Goal: Use online tool/utility: Utilize a website feature to perform a specific function

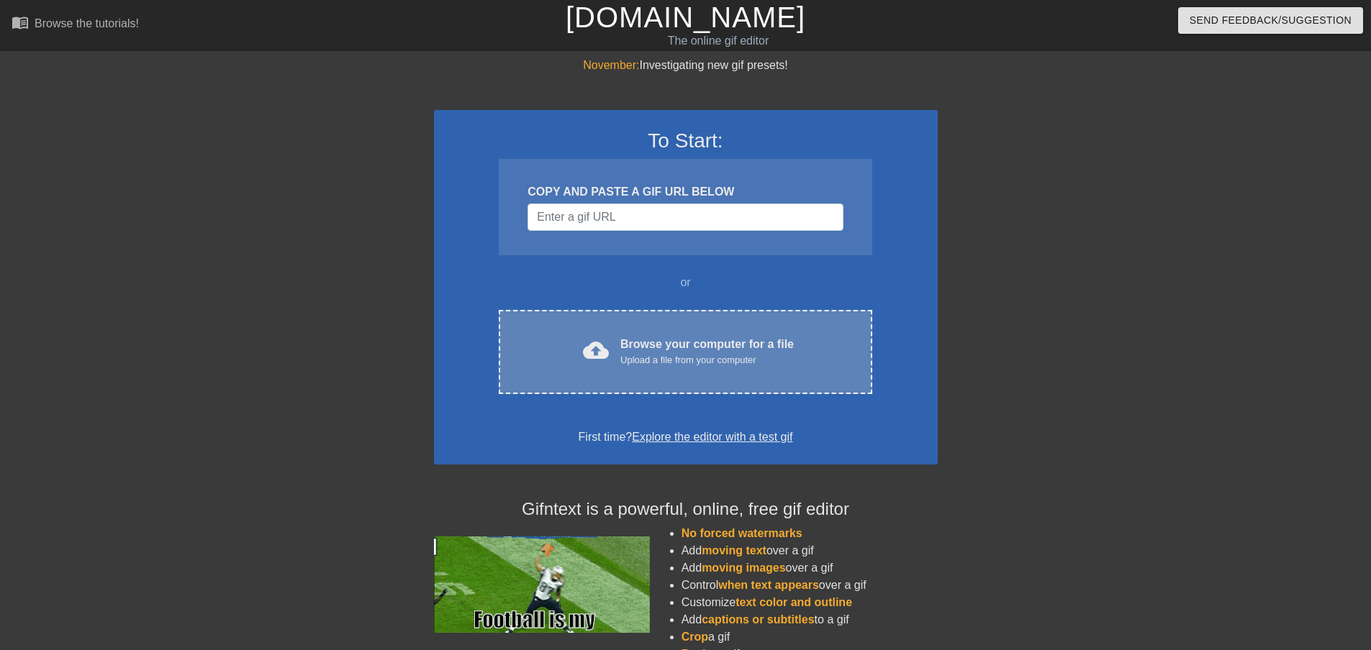
click at [624, 340] on div "Browse your computer for a file Upload a file from your computer" at bounding box center [706, 352] width 173 height 32
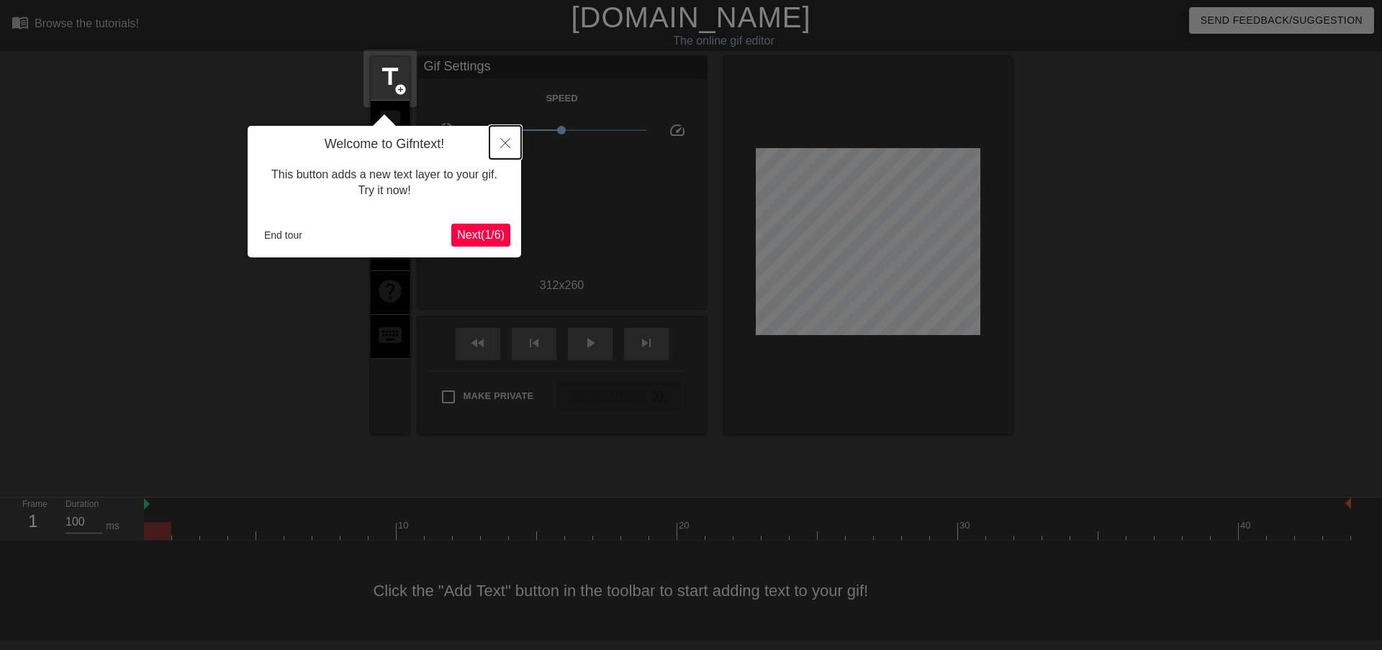
click at [504, 135] on button "Close" at bounding box center [505, 142] width 32 height 33
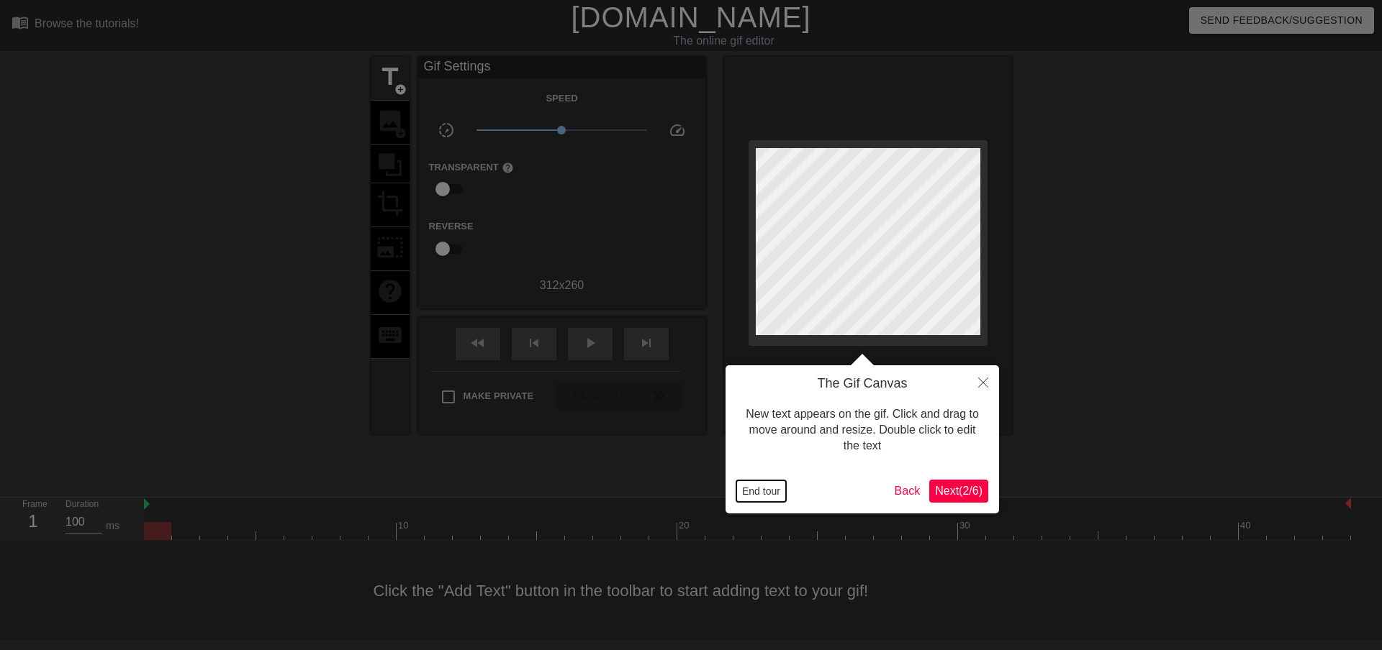
click at [748, 488] on button "End tour" at bounding box center [761, 492] width 50 height 22
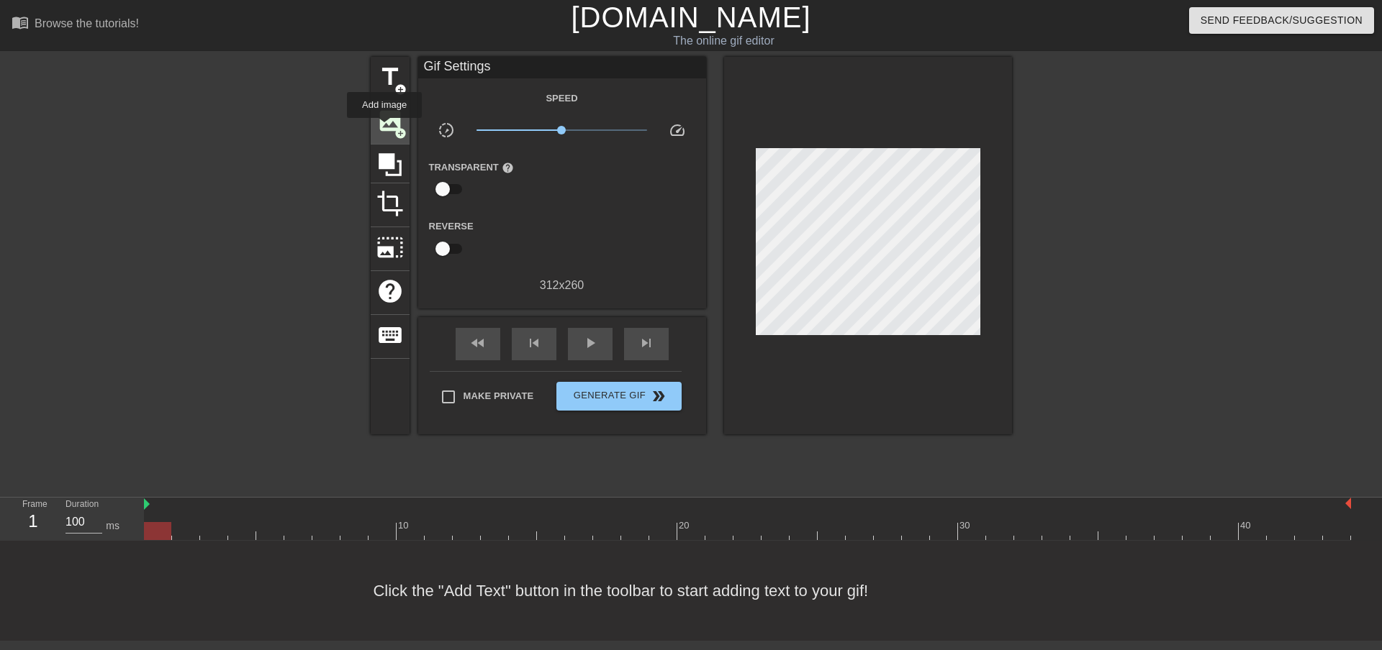
click at [384, 128] on span "image" at bounding box center [389, 120] width 27 height 27
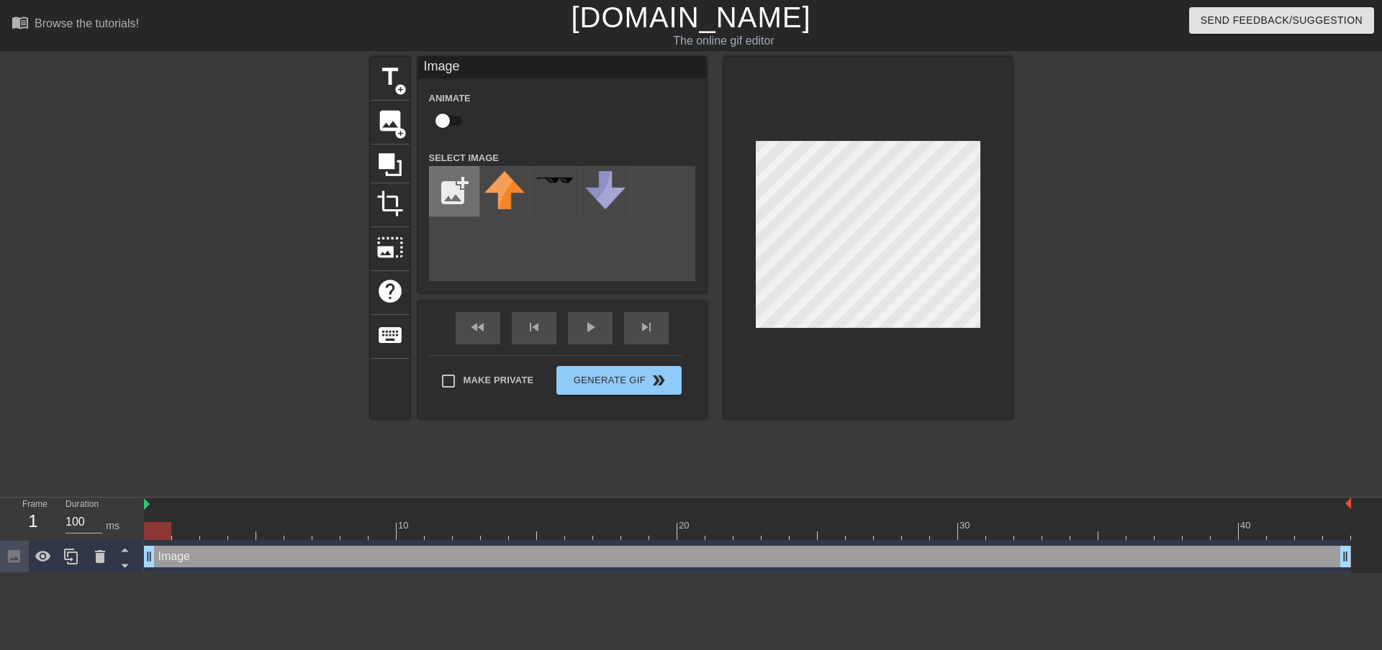
click at [461, 200] on input "file" at bounding box center [454, 191] width 49 height 49
type input "C:\fakepath\gmFurry.png"
click at [509, 204] on div at bounding box center [504, 191] width 50 height 50
click at [449, 117] on input "checkbox" at bounding box center [443, 120] width 82 height 27
checkbox input "true"
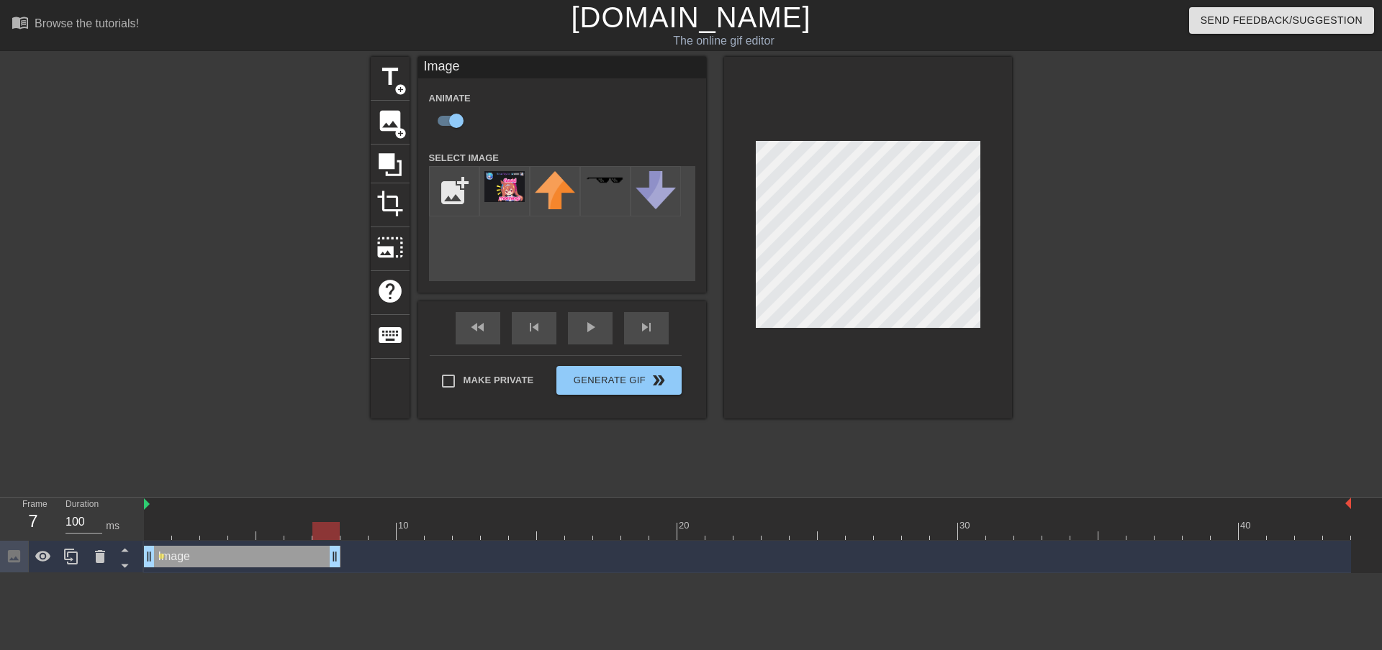
drag, startPoint x: 1348, startPoint y: 559, endPoint x: 329, endPoint y: 546, distance: 1019.7
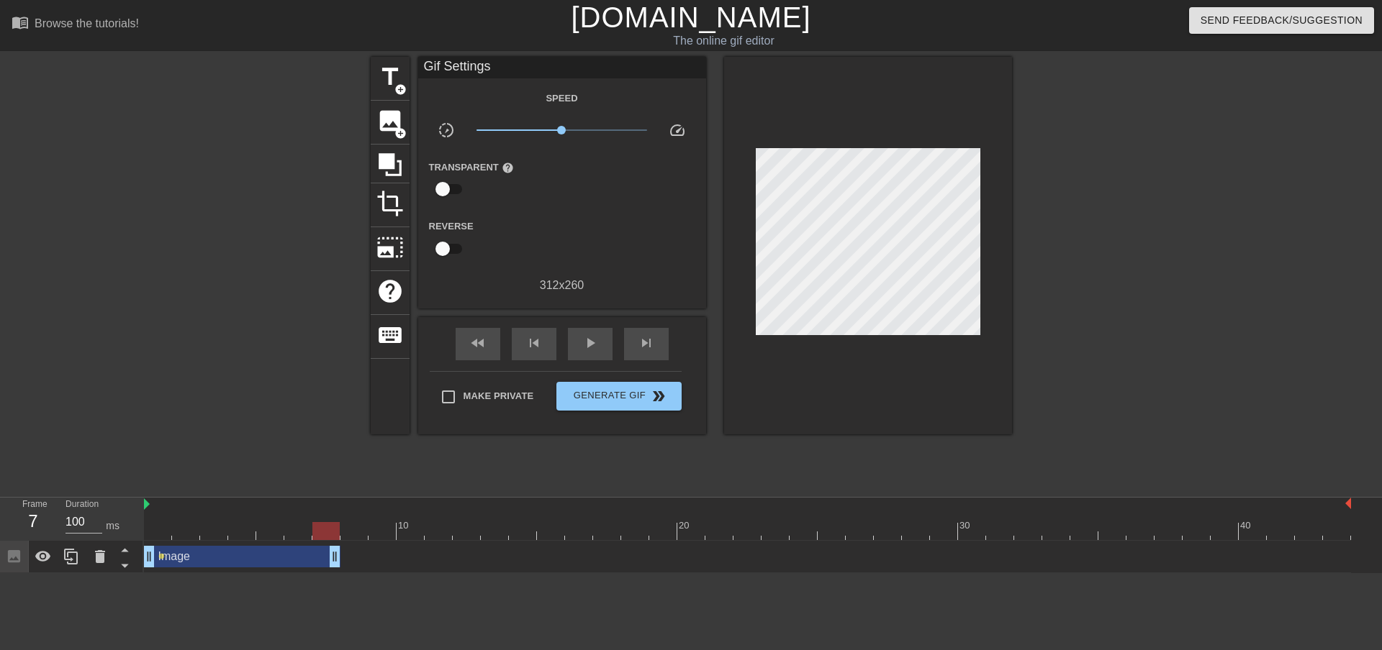
click at [359, 573] on html "menu_book Browse the tutorials! [DOMAIN_NAME] The online gif editor Send Feedba…" at bounding box center [691, 286] width 1382 height 573
click at [378, 130] on span "image" at bounding box center [389, 120] width 27 height 27
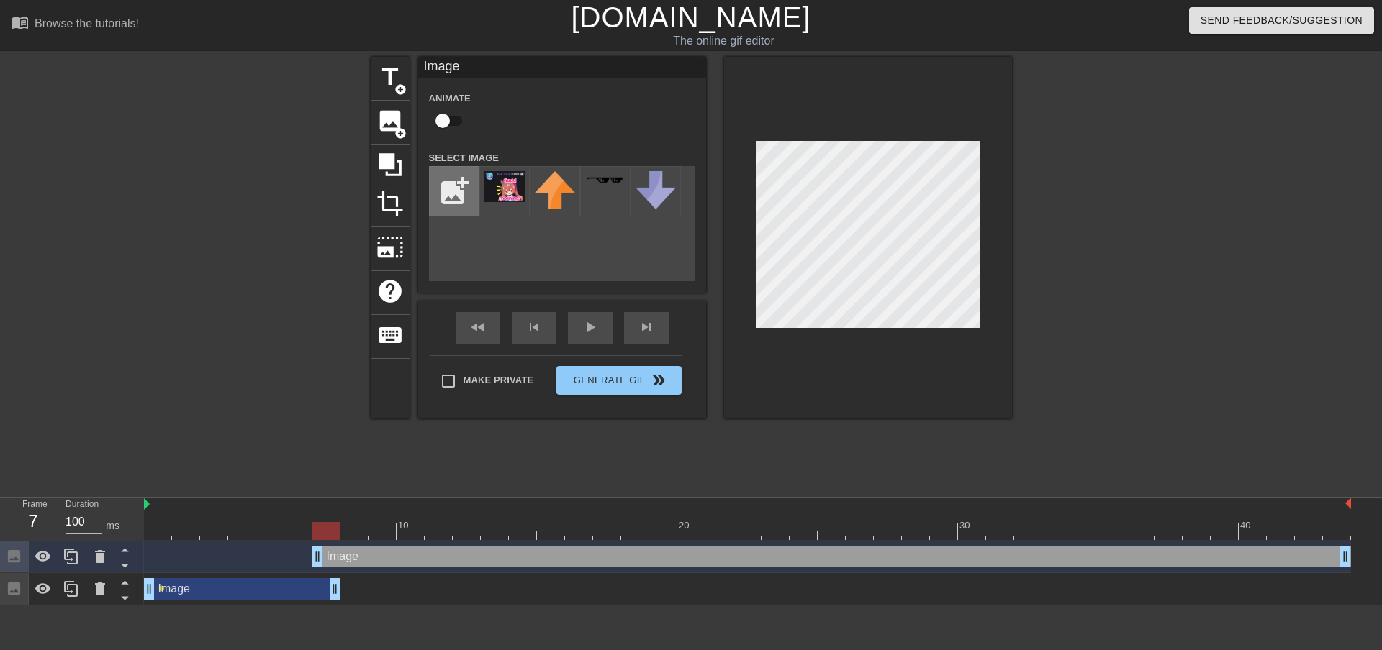
click at [463, 190] on input "file" at bounding box center [454, 191] width 49 height 49
type input "C:\fakepath\TaylorCircle.png"
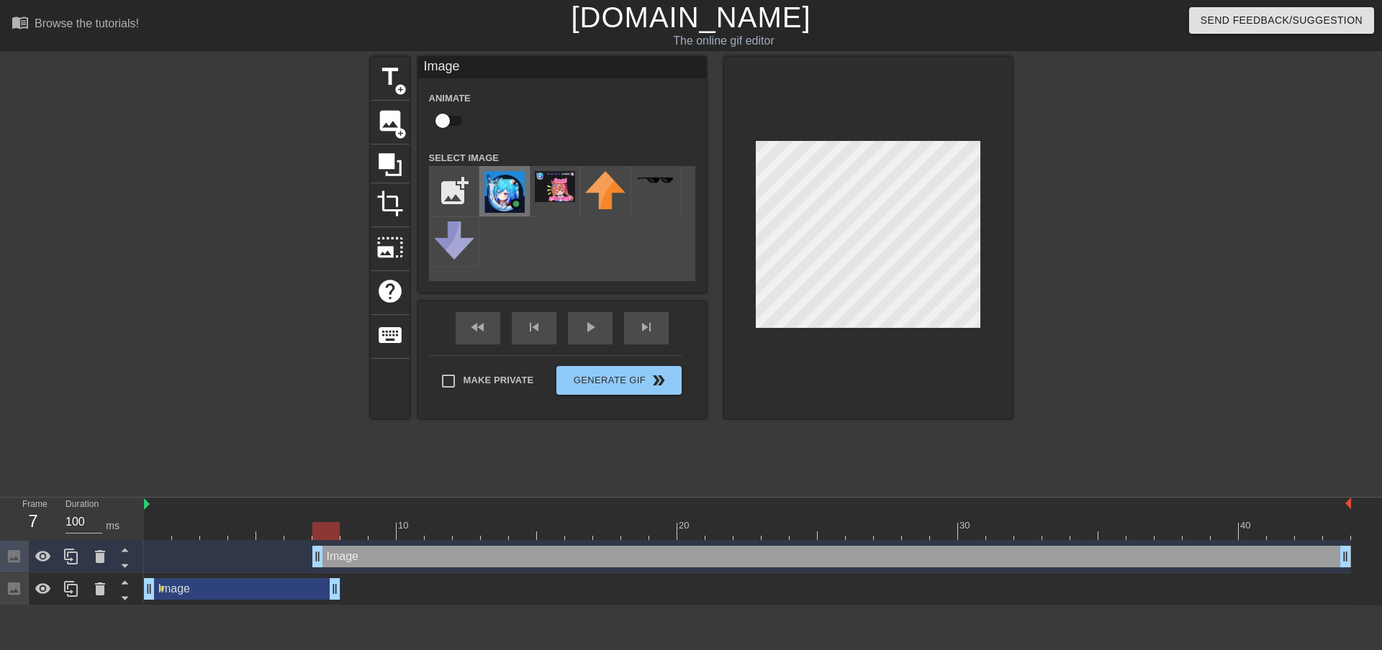
click at [499, 212] on img at bounding box center [504, 192] width 40 height 42
drag, startPoint x: 318, startPoint y: 558, endPoint x: 337, endPoint y: 558, distance: 18.7
click at [337, 558] on div "Image drag_handle drag_handle" at bounding box center [747, 557] width 1207 height 22
click at [447, 124] on input "checkbox" at bounding box center [443, 120] width 82 height 27
checkbox input "true"
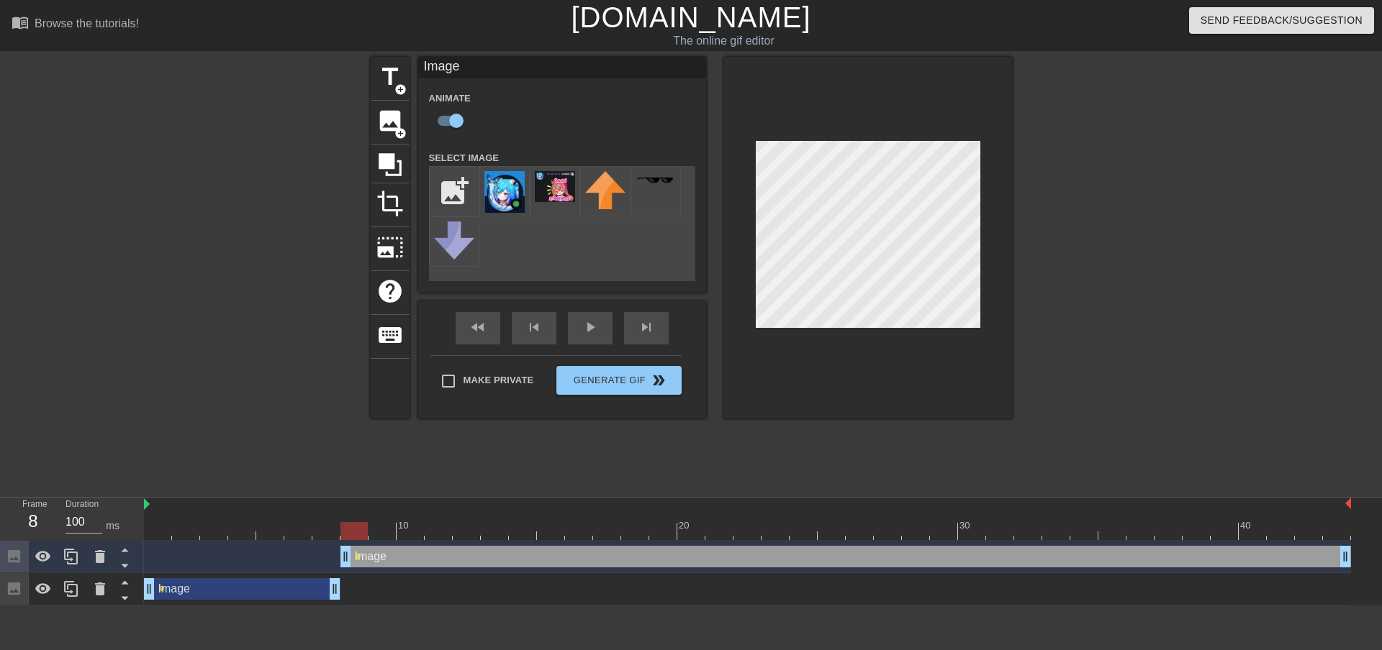
click at [384, 530] on div at bounding box center [747, 531] width 1207 height 18
click at [418, 529] on div at bounding box center [747, 531] width 1207 height 18
click at [437, 527] on div at bounding box center [747, 531] width 1207 height 18
click at [470, 527] on div at bounding box center [747, 531] width 1207 height 18
click at [437, 538] on div at bounding box center [747, 531] width 1207 height 18
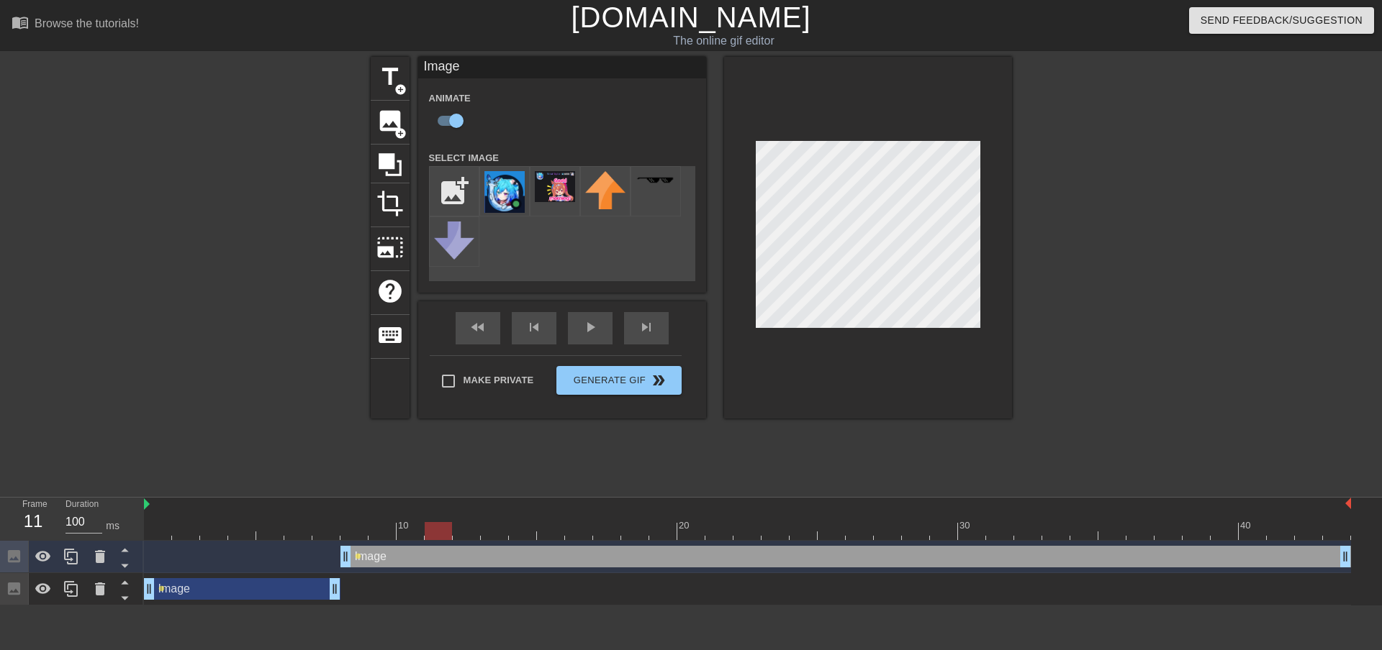
click at [414, 534] on div at bounding box center [747, 531] width 1207 height 18
click at [443, 525] on div at bounding box center [747, 531] width 1207 height 18
click at [475, 525] on div at bounding box center [747, 531] width 1207 height 18
click at [495, 527] on div at bounding box center [747, 531] width 1207 height 18
click at [520, 527] on div at bounding box center [747, 531] width 1207 height 18
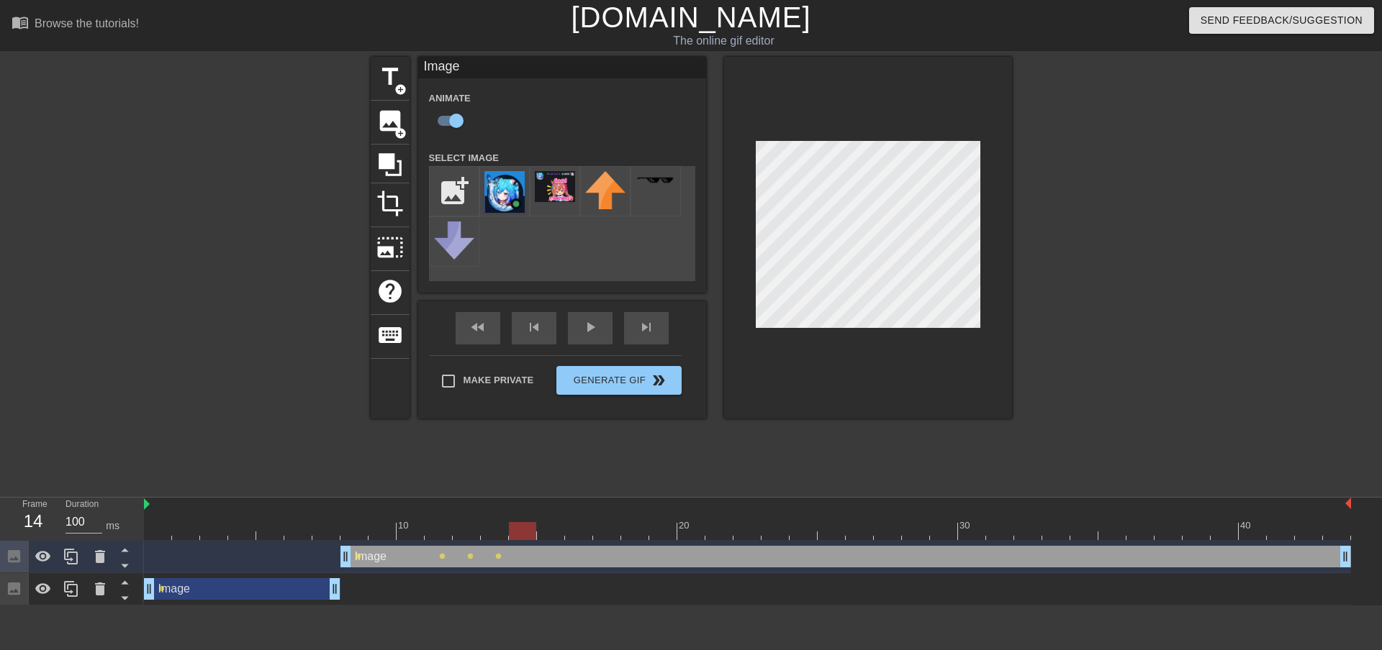
click at [555, 531] on div at bounding box center [747, 531] width 1207 height 18
click at [585, 529] on div at bounding box center [747, 531] width 1207 height 18
click at [555, 525] on div at bounding box center [747, 531] width 1207 height 18
click at [610, 532] on div at bounding box center [747, 531] width 1207 height 18
click at [638, 529] on div at bounding box center [747, 531] width 1207 height 18
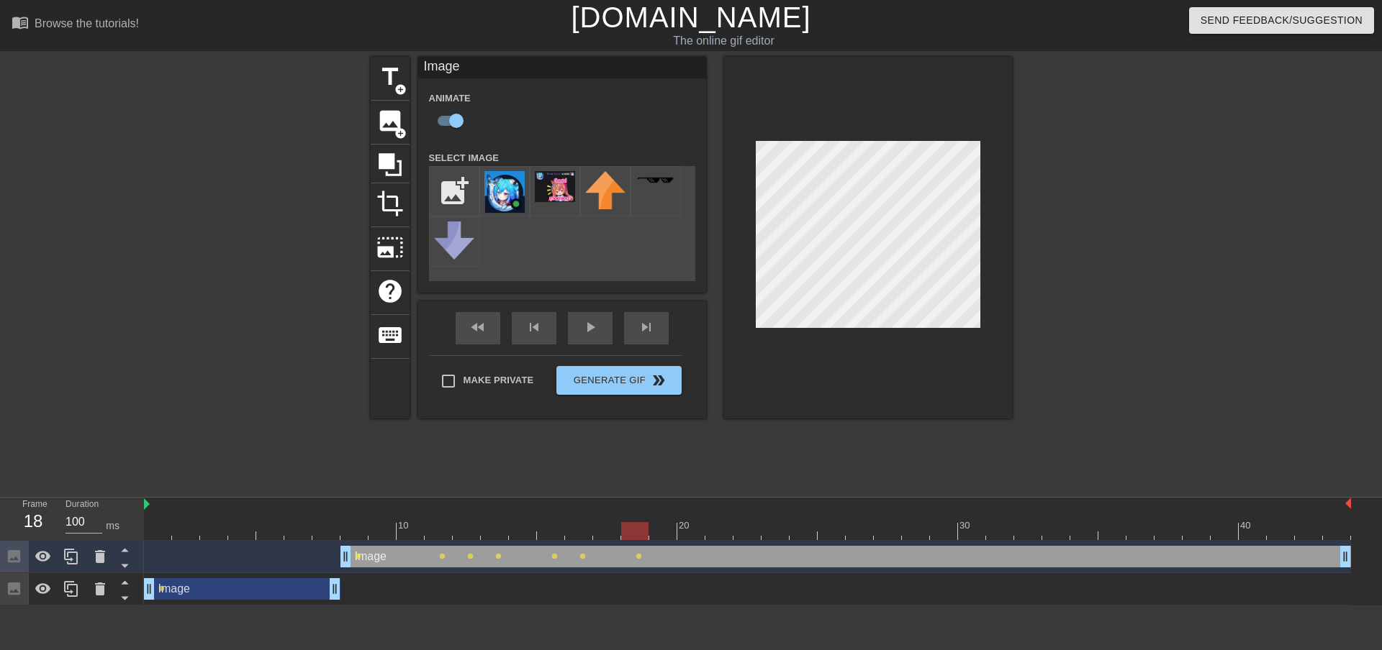
click at [668, 525] on div at bounding box center [747, 531] width 1207 height 18
click at [689, 536] on div at bounding box center [747, 531] width 1207 height 18
click at [714, 525] on div at bounding box center [747, 531] width 1207 height 18
click at [745, 527] on div at bounding box center [747, 531] width 1207 height 18
click at [772, 528] on div at bounding box center [747, 531] width 1207 height 18
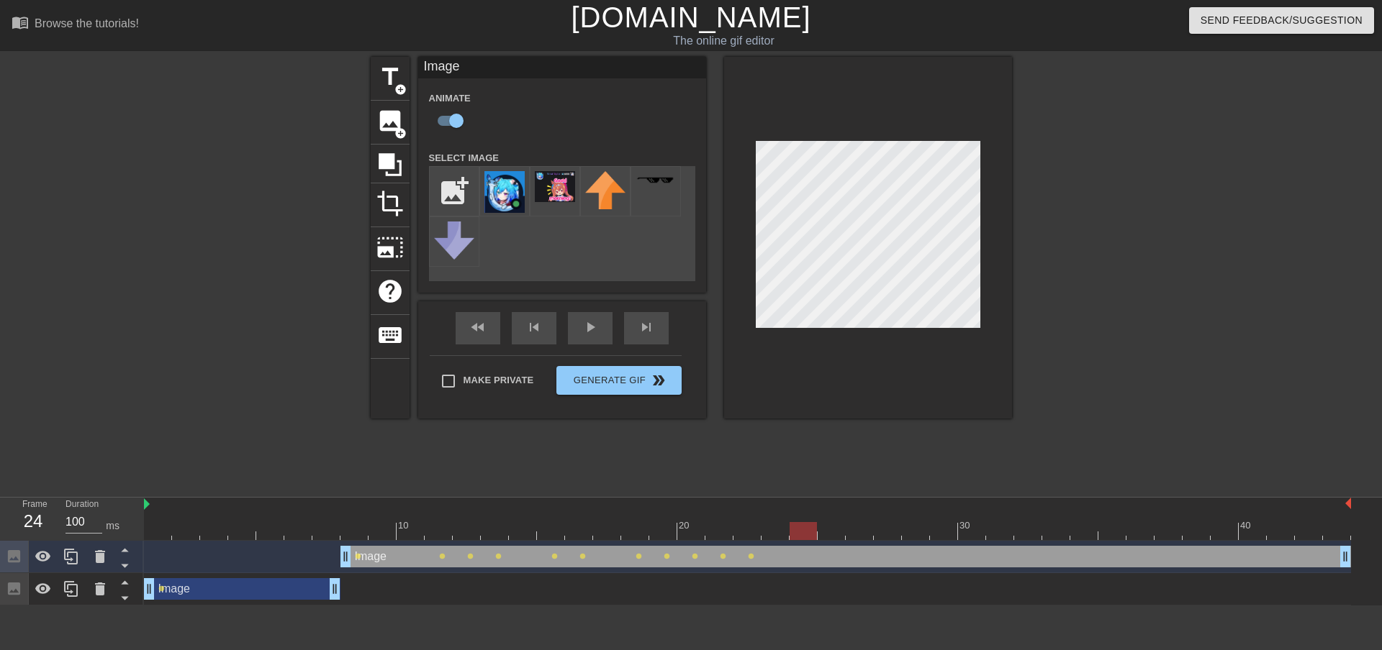
click at [802, 526] on div at bounding box center [747, 531] width 1207 height 18
click at [830, 526] on div at bounding box center [747, 531] width 1207 height 18
click at [856, 526] on div at bounding box center [747, 531] width 1207 height 18
click at [883, 526] on div at bounding box center [747, 531] width 1207 height 18
click at [931, 526] on div at bounding box center [747, 531] width 1207 height 18
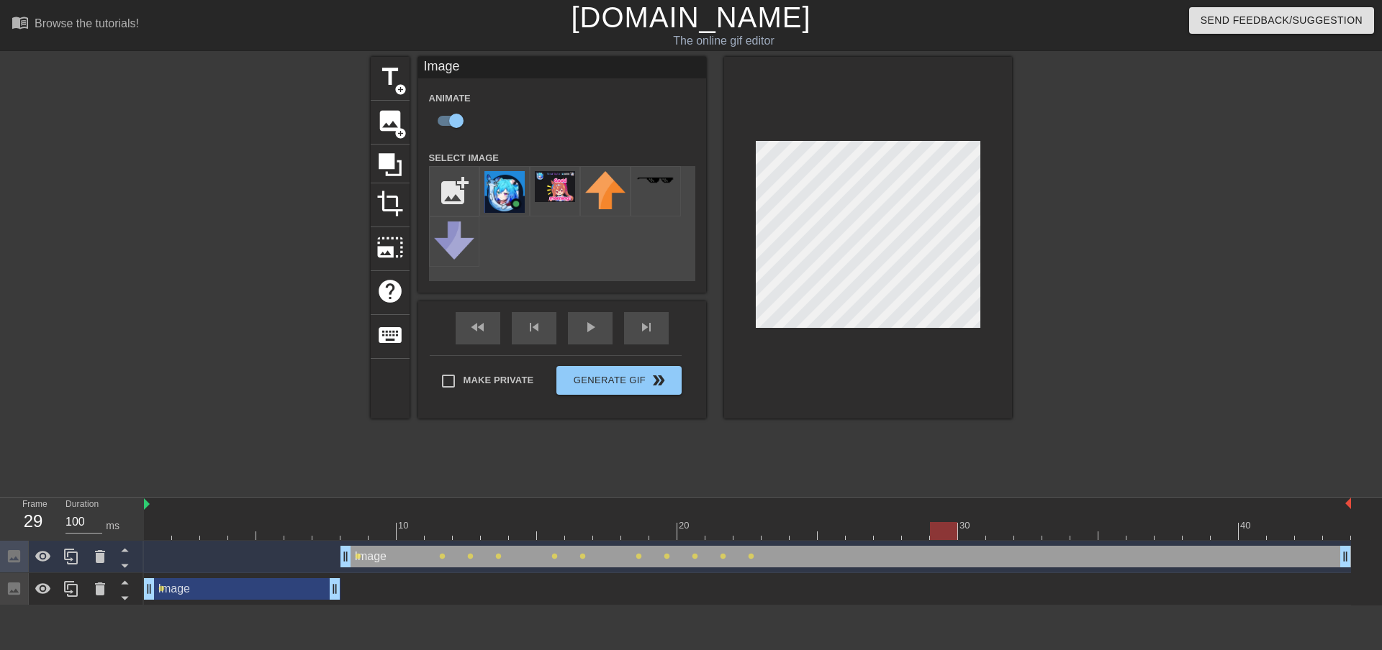
click at [977, 535] on div at bounding box center [747, 531] width 1207 height 18
click at [1000, 533] on div at bounding box center [747, 531] width 1207 height 18
click at [1030, 528] on div at bounding box center [747, 531] width 1207 height 18
click at [1066, 532] on div at bounding box center [747, 531] width 1207 height 18
click at [1088, 528] on div at bounding box center [747, 531] width 1207 height 18
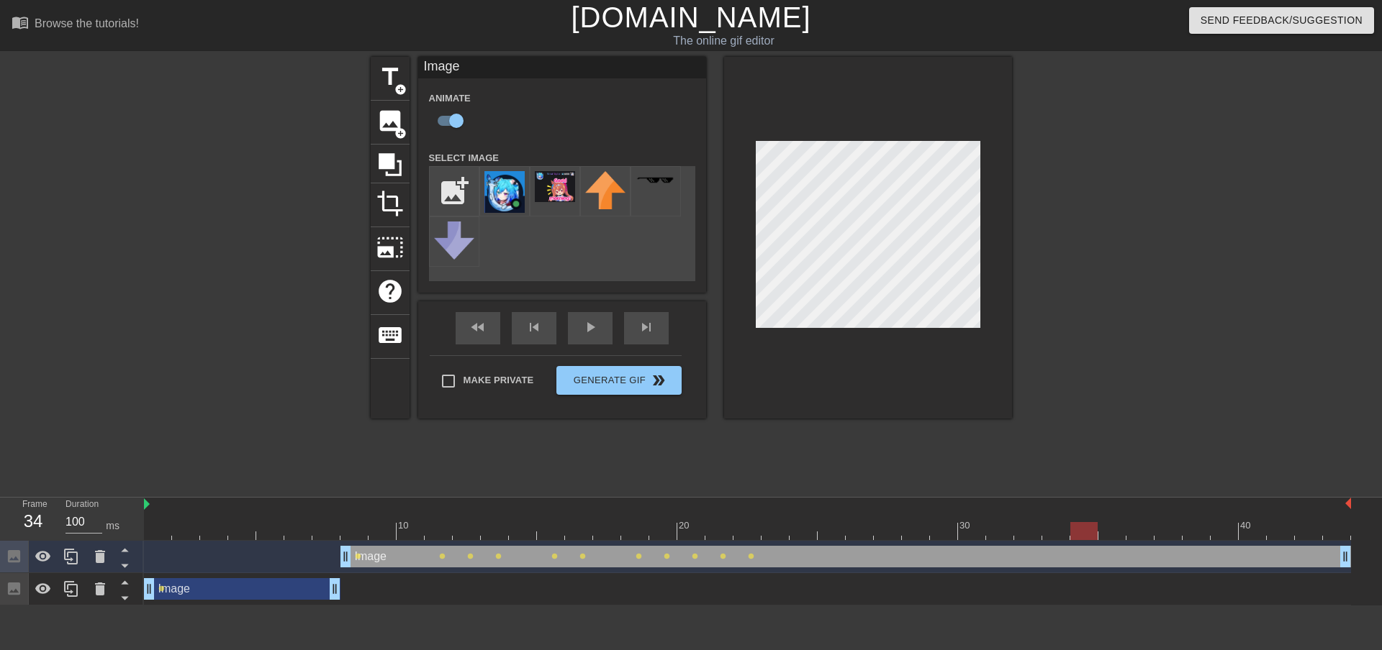
click at [1108, 530] on div at bounding box center [747, 531] width 1207 height 18
click at [1146, 532] on div at bounding box center [747, 531] width 1207 height 18
click at [1174, 536] on div at bounding box center [747, 531] width 1207 height 18
click at [1194, 532] on div at bounding box center [747, 531] width 1207 height 18
click at [1225, 534] on div at bounding box center [747, 531] width 1207 height 18
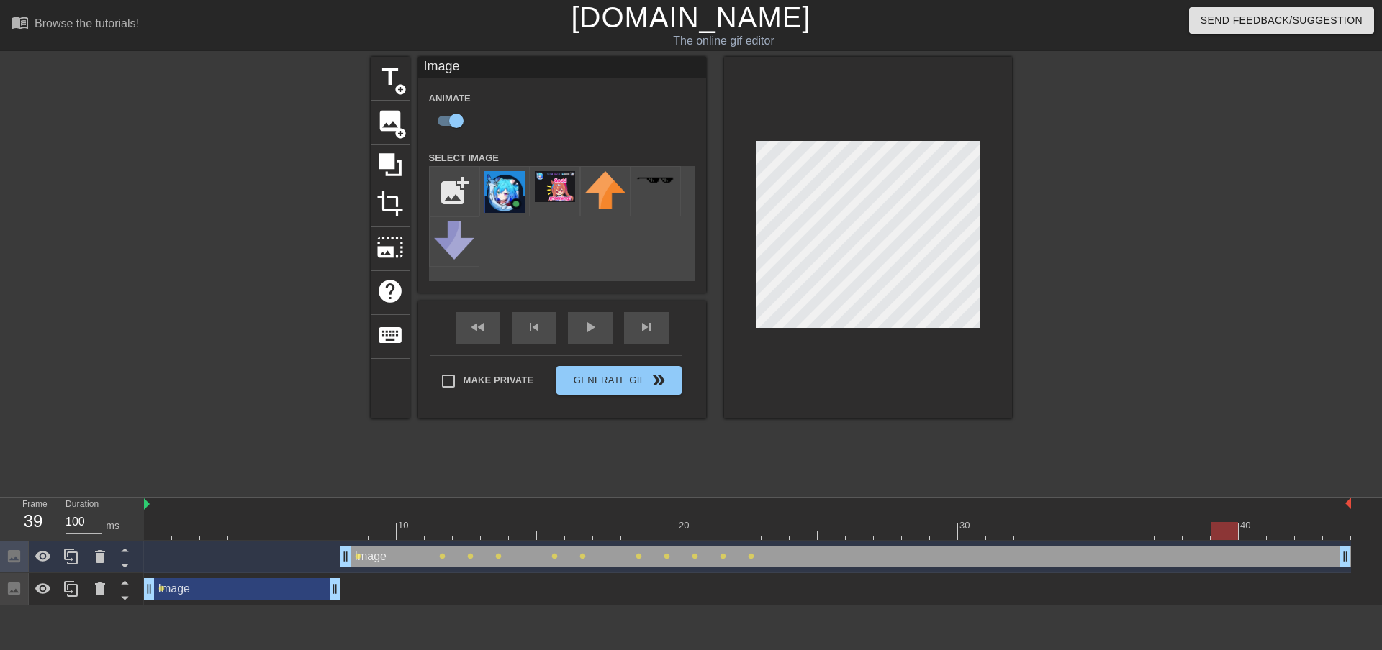
drag, startPoint x: 1259, startPoint y: 531, endPoint x: 1268, endPoint y: 530, distance: 8.7
click at [1260, 531] on div at bounding box center [747, 531] width 1207 height 18
click at [1285, 528] on div at bounding box center [747, 531] width 1207 height 18
click at [1308, 527] on div at bounding box center [747, 531] width 1207 height 18
click at [1335, 530] on div at bounding box center [747, 531] width 1207 height 18
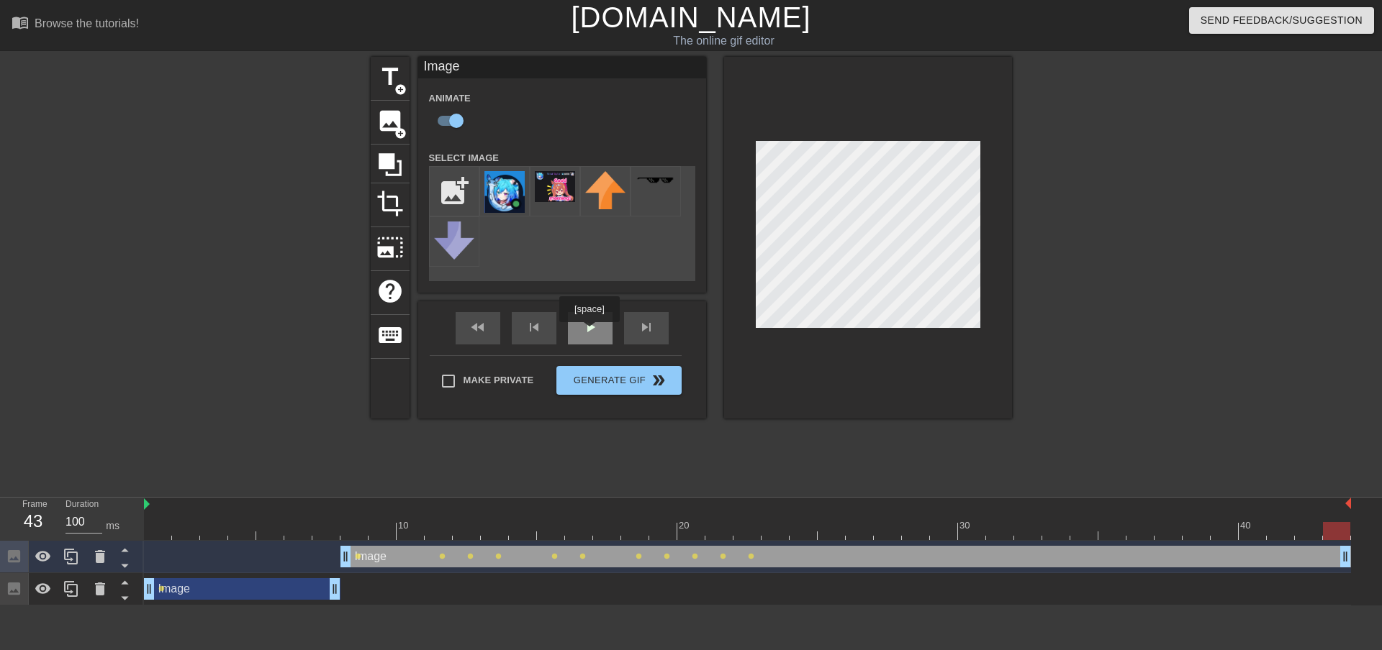
click at [589, 332] on div "play_arrow" at bounding box center [590, 328] width 45 height 32
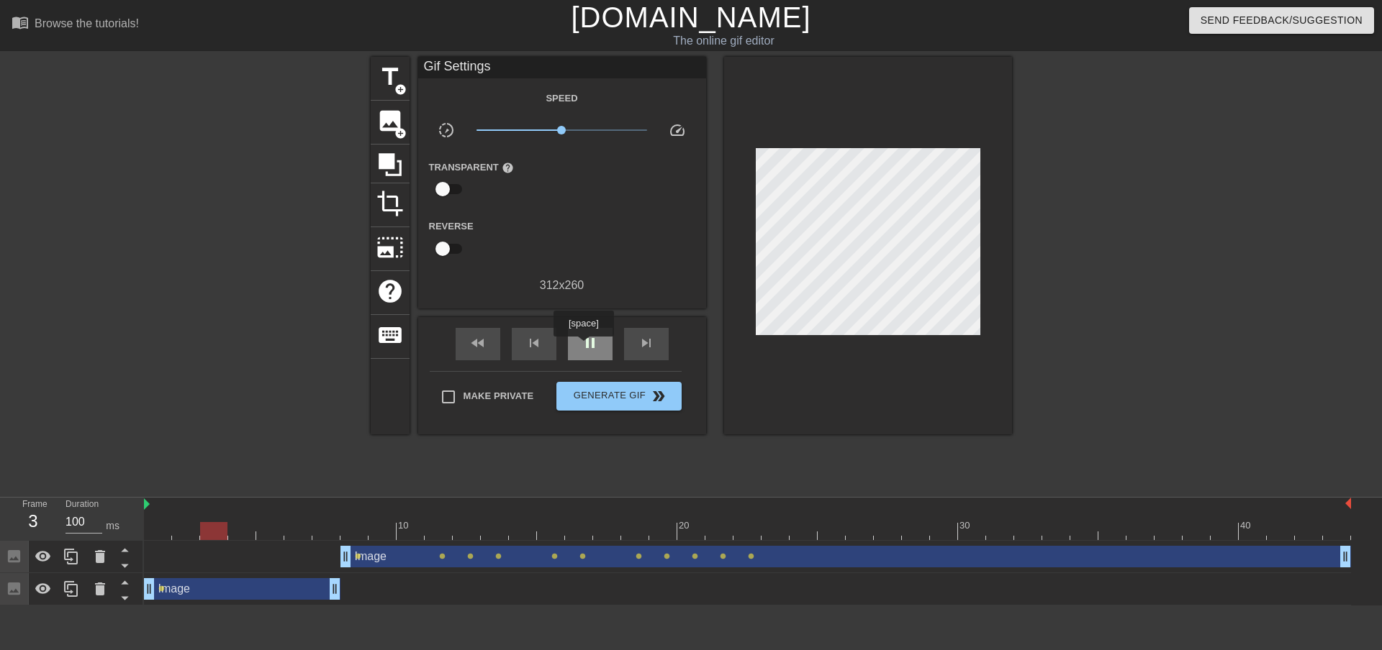
click at [583, 347] on span "pause" at bounding box center [589, 343] width 17 height 17
click at [746, 531] on div at bounding box center [747, 531] width 1207 height 18
click at [713, 523] on div at bounding box center [747, 531] width 1207 height 18
click at [743, 520] on div at bounding box center [747, 521] width 28 height 18
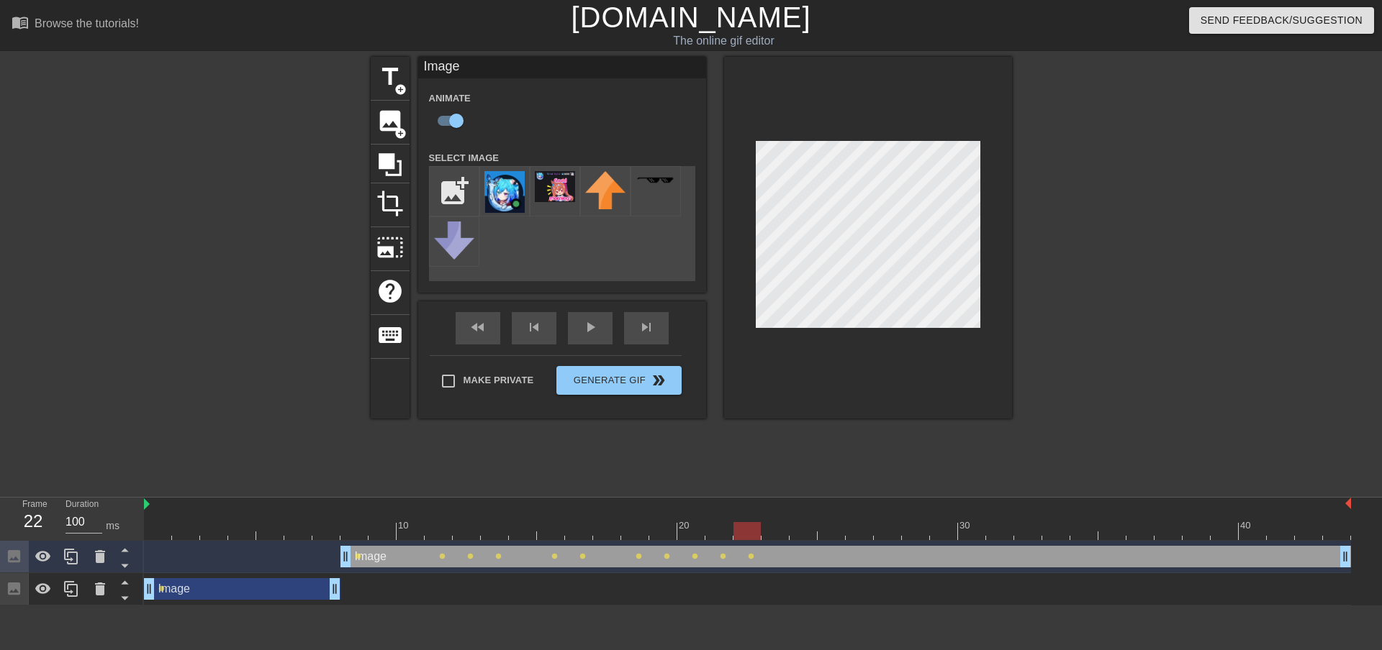
click at [773, 532] on div at bounding box center [747, 531] width 1207 height 18
click at [807, 523] on div at bounding box center [747, 531] width 1207 height 18
click at [822, 536] on div at bounding box center [747, 531] width 1207 height 18
click at [862, 528] on div at bounding box center [747, 531] width 1207 height 18
click at [825, 518] on div at bounding box center [831, 521] width 28 height 18
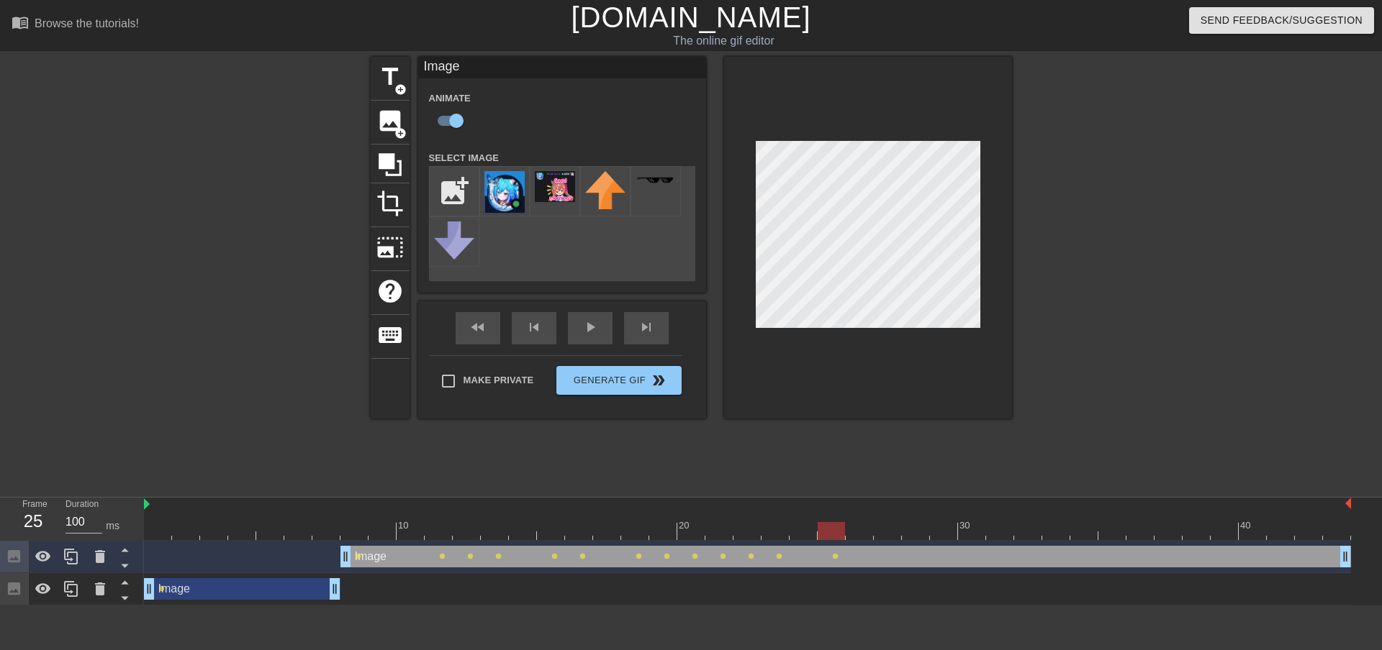
click at [864, 534] on div at bounding box center [747, 531] width 1207 height 18
click at [886, 527] on div at bounding box center [747, 531] width 1207 height 18
click at [921, 523] on div at bounding box center [747, 531] width 1207 height 18
click at [945, 525] on div at bounding box center [747, 531] width 1207 height 18
click at [974, 528] on div at bounding box center [747, 531] width 1207 height 18
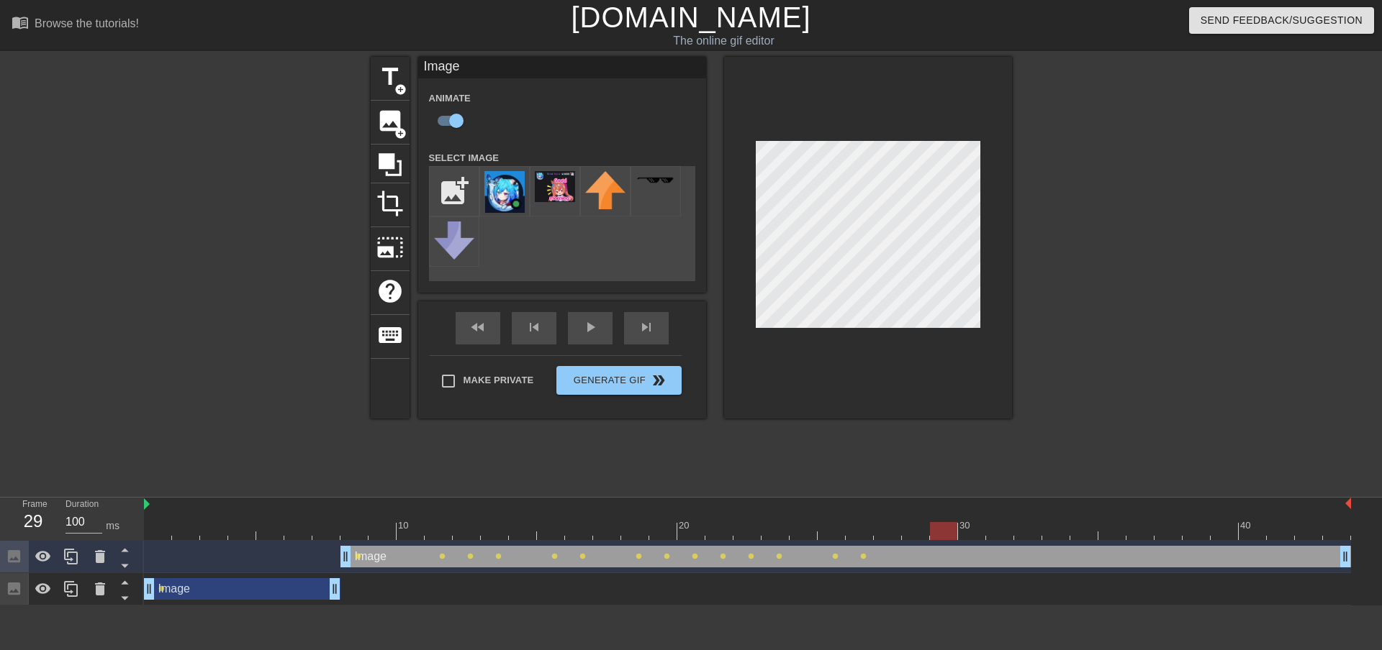
click at [941, 531] on div at bounding box center [747, 531] width 1207 height 18
click at [971, 533] on div at bounding box center [747, 531] width 1207 height 18
click at [995, 530] on div at bounding box center [747, 531] width 1207 height 18
click at [1027, 528] on div at bounding box center [747, 531] width 1207 height 18
click at [998, 531] on div at bounding box center [747, 531] width 1207 height 18
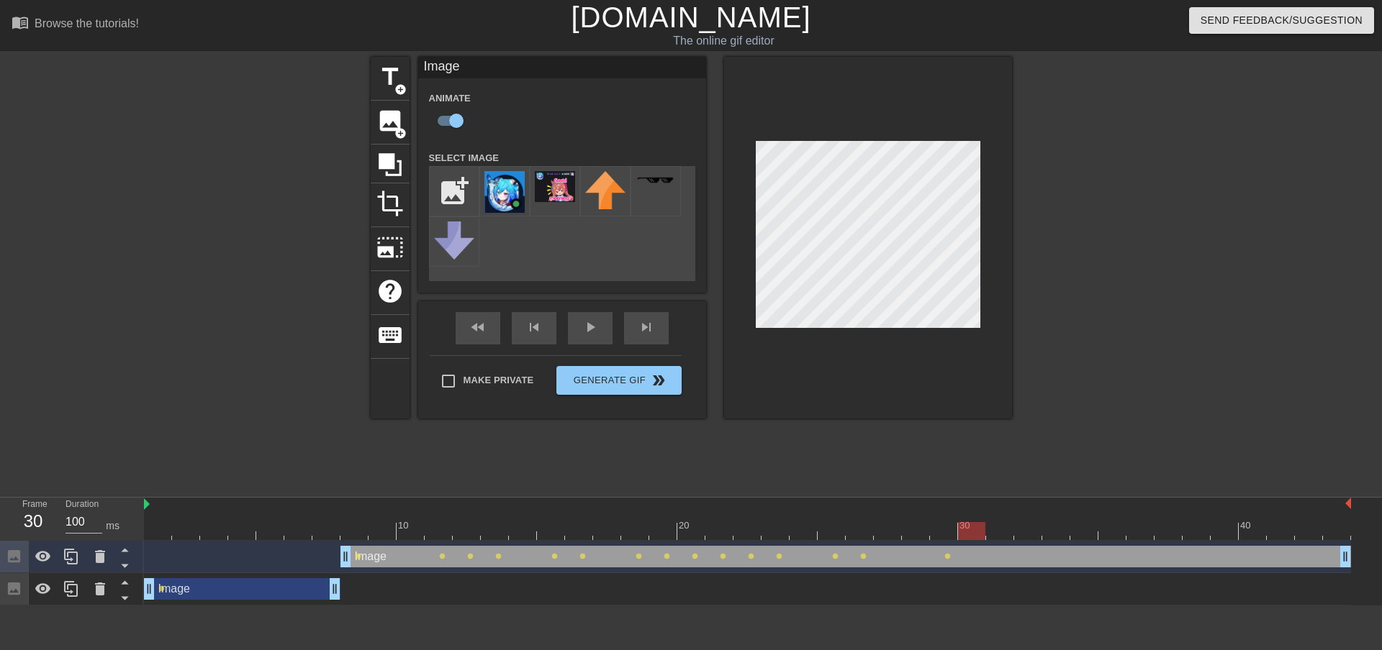
click at [978, 534] on div at bounding box center [747, 531] width 1207 height 18
click at [947, 526] on div at bounding box center [747, 531] width 1207 height 18
click at [911, 520] on div at bounding box center [916, 521] width 28 height 18
click at [851, 526] on div at bounding box center [747, 531] width 1207 height 18
click at [884, 526] on div at bounding box center [747, 531] width 1207 height 18
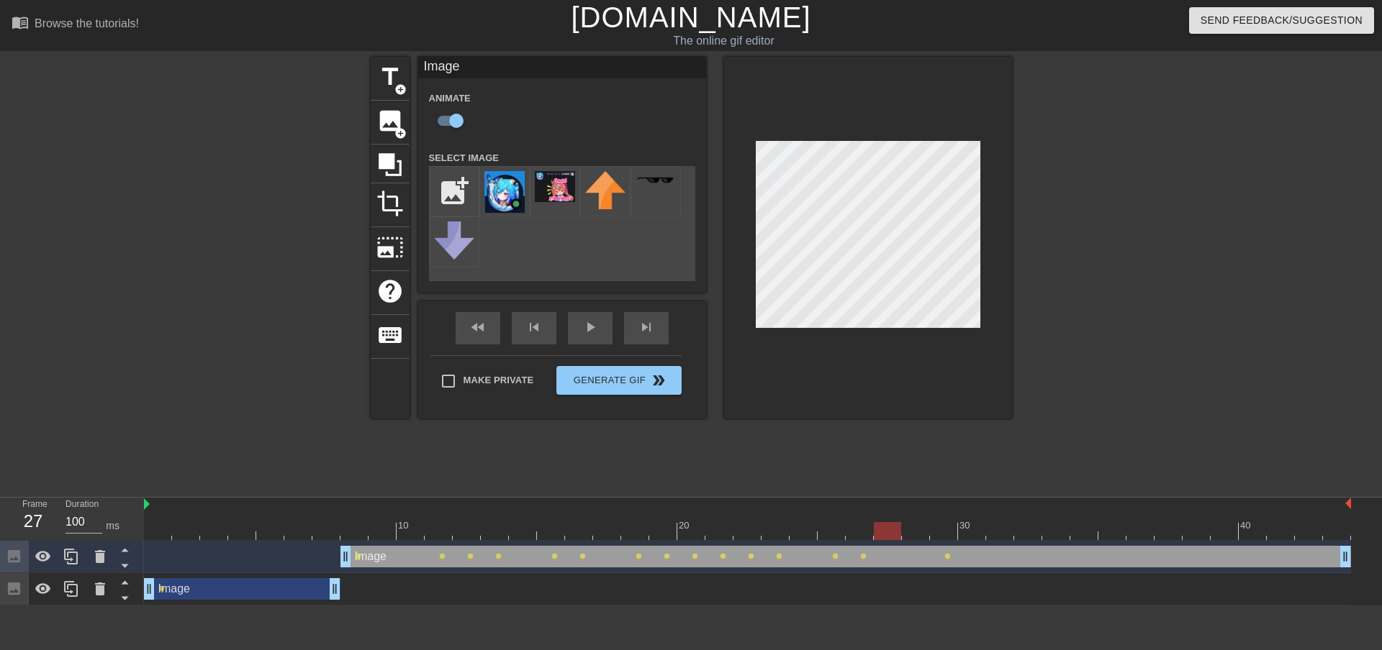
click at [908, 525] on div at bounding box center [747, 531] width 1207 height 18
click at [940, 519] on div at bounding box center [944, 521] width 28 height 18
click at [964, 522] on div "30" at bounding box center [965, 526] width 13 height 14
click at [997, 532] on div at bounding box center [747, 531] width 1207 height 18
drag, startPoint x: 1023, startPoint y: 525, endPoint x: 1000, endPoint y: 484, distance: 47.0
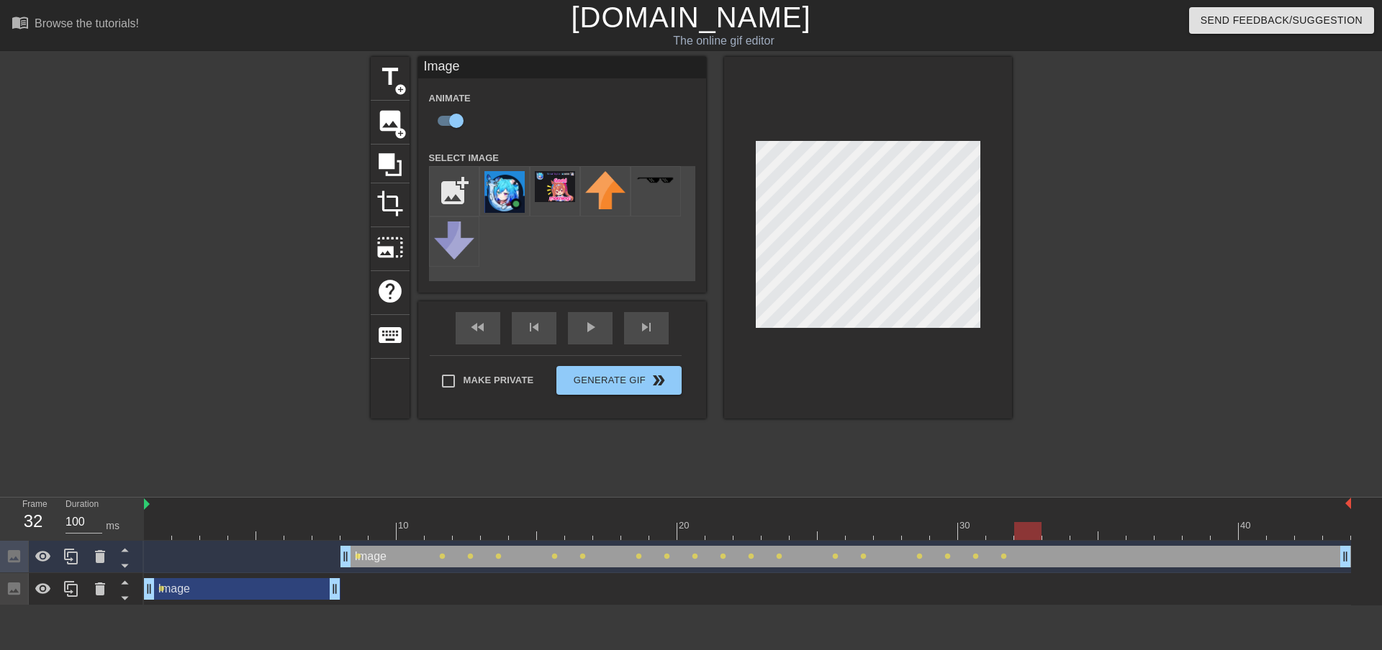
click at [1024, 525] on div at bounding box center [747, 531] width 1207 height 18
click at [1059, 526] on div at bounding box center [747, 531] width 1207 height 18
click at [1084, 536] on div at bounding box center [747, 531] width 1207 height 18
click at [1112, 533] on div at bounding box center [747, 531] width 1207 height 18
click at [1081, 531] on div at bounding box center [747, 531] width 1207 height 18
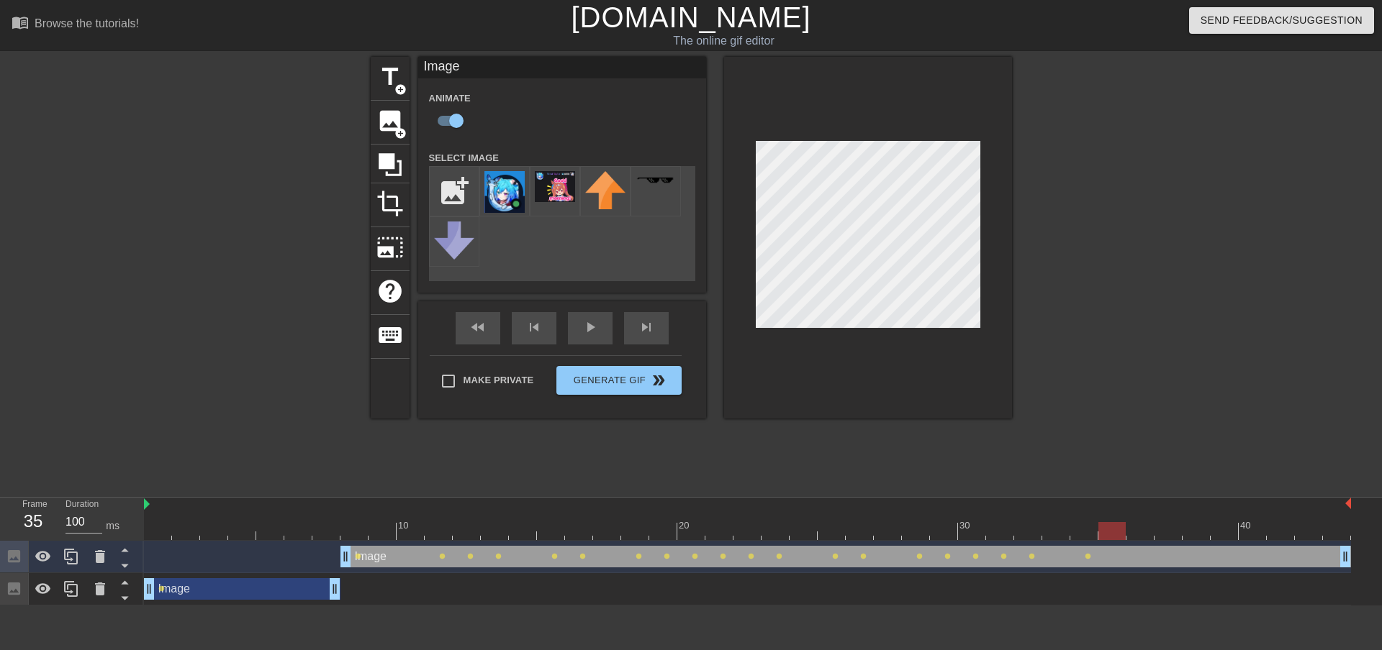
click at [1112, 535] on div at bounding box center [747, 531] width 1207 height 18
click at [1141, 532] on div at bounding box center [747, 531] width 1207 height 18
click at [1171, 523] on div at bounding box center [747, 531] width 1207 height 18
click at [1191, 525] on div at bounding box center [747, 531] width 1207 height 18
click at [1220, 534] on div at bounding box center [747, 531] width 1207 height 18
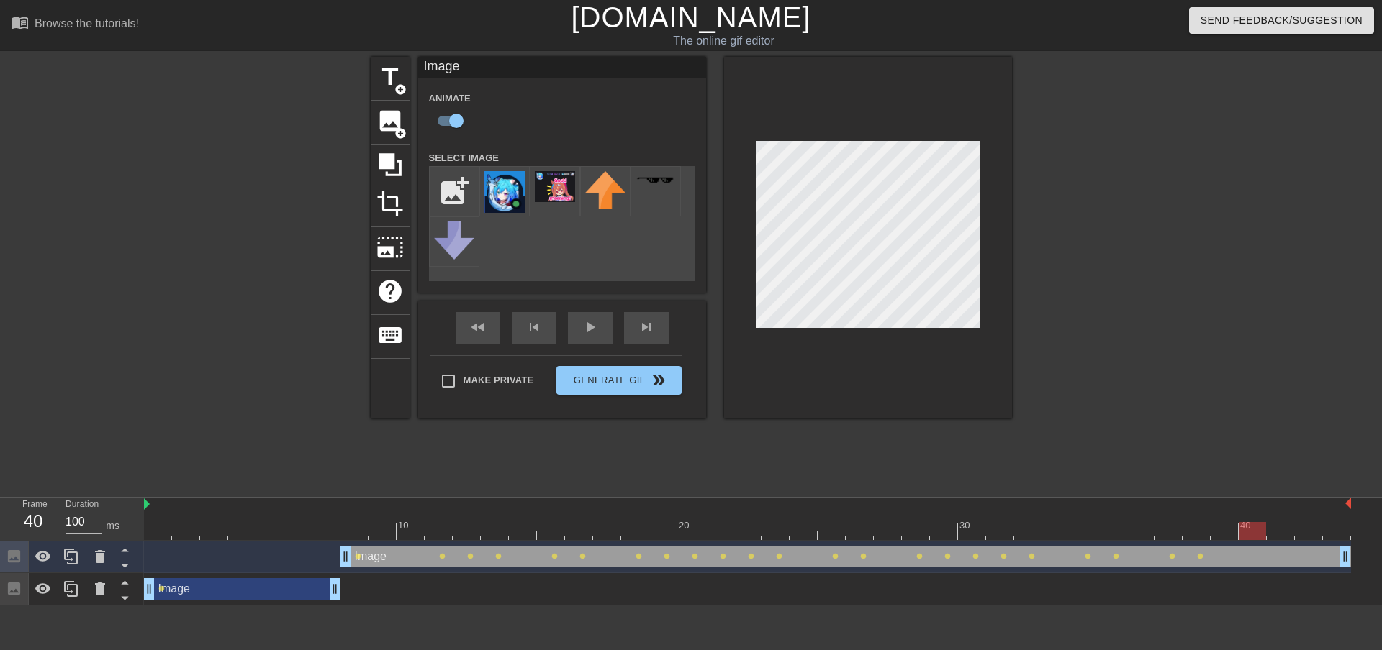
click at [1249, 530] on div at bounding box center [747, 531] width 1207 height 18
click at [1279, 522] on div at bounding box center [747, 531] width 1207 height 18
click at [1253, 529] on div at bounding box center [747, 531] width 1207 height 18
click at [1274, 527] on div at bounding box center [747, 531] width 1207 height 18
click at [1305, 538] on div at bounding box center [747, 531] width 1207 height 18
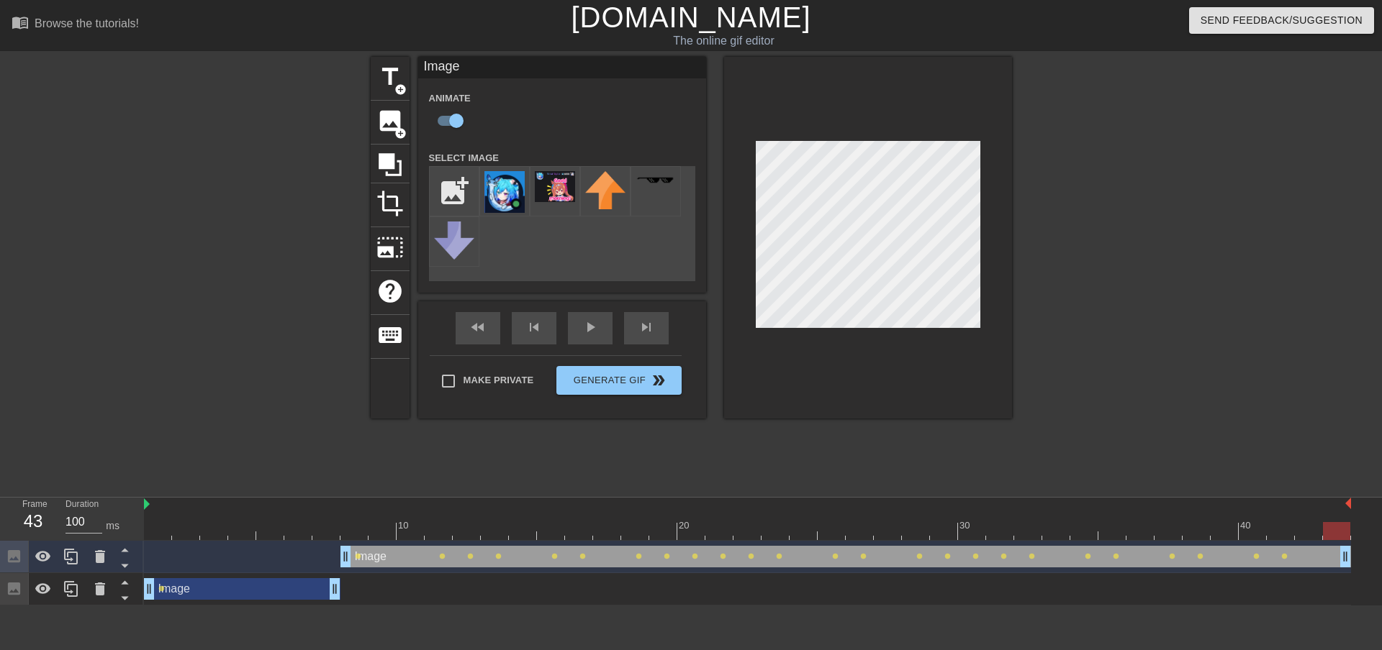
click at [1328, 532] on div at bounding box center [747, 531] width 1207 height 18
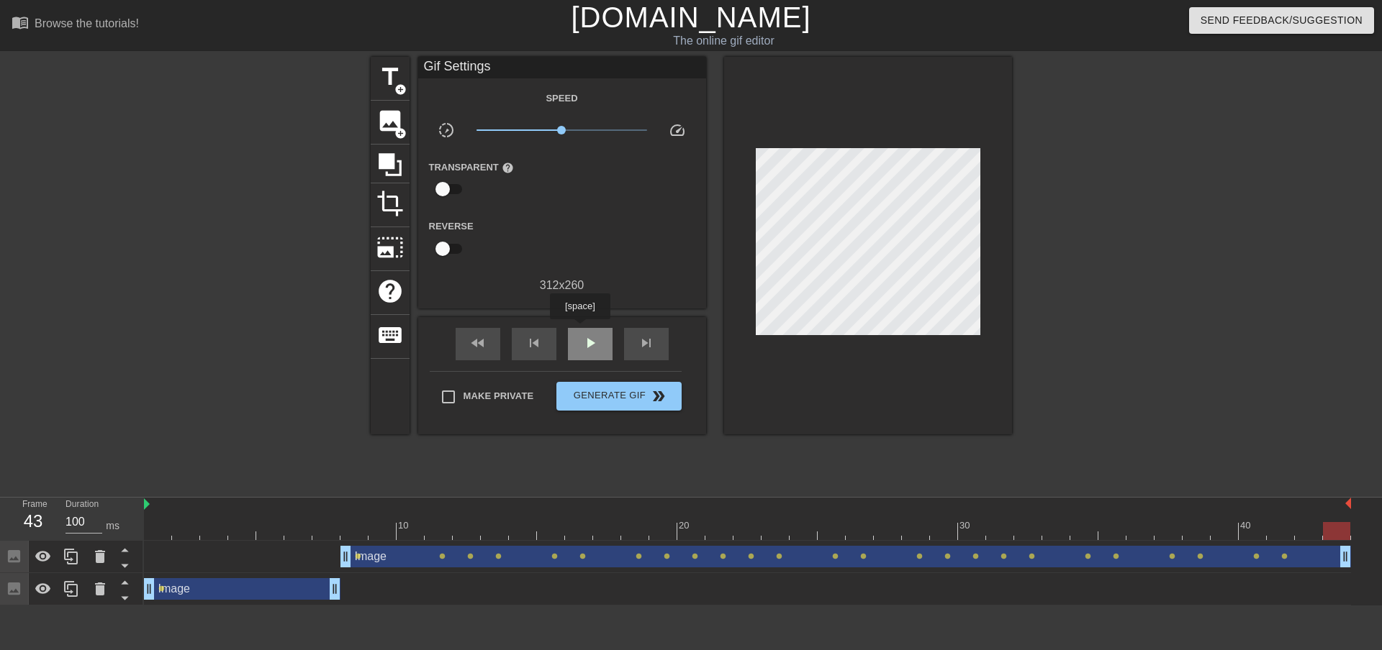
click at [579, 330] on div "play_arrow" at bounding box center [590, 344] width 45 height 32
click at [453, 399] on input "Make Private" at bounding box center [448, 397] width 30 height 30
checkbox input "true"
click at [644, 402] on span "Generate Gif double_arrow" at bounding box center [618, 396] width 113 height 17
